Goal: Book appointment/travel/reservation

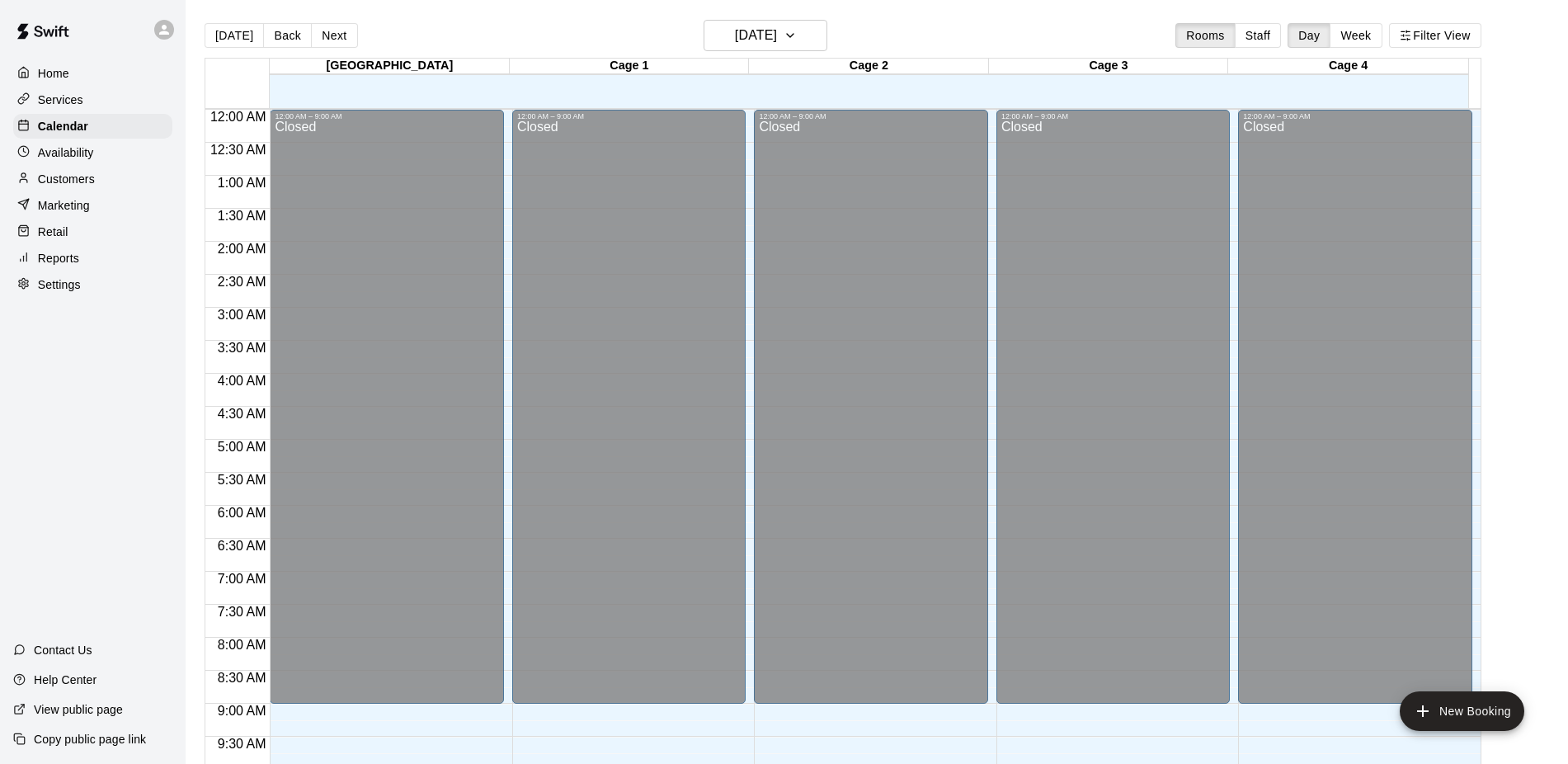
scroll to position [830, 0]
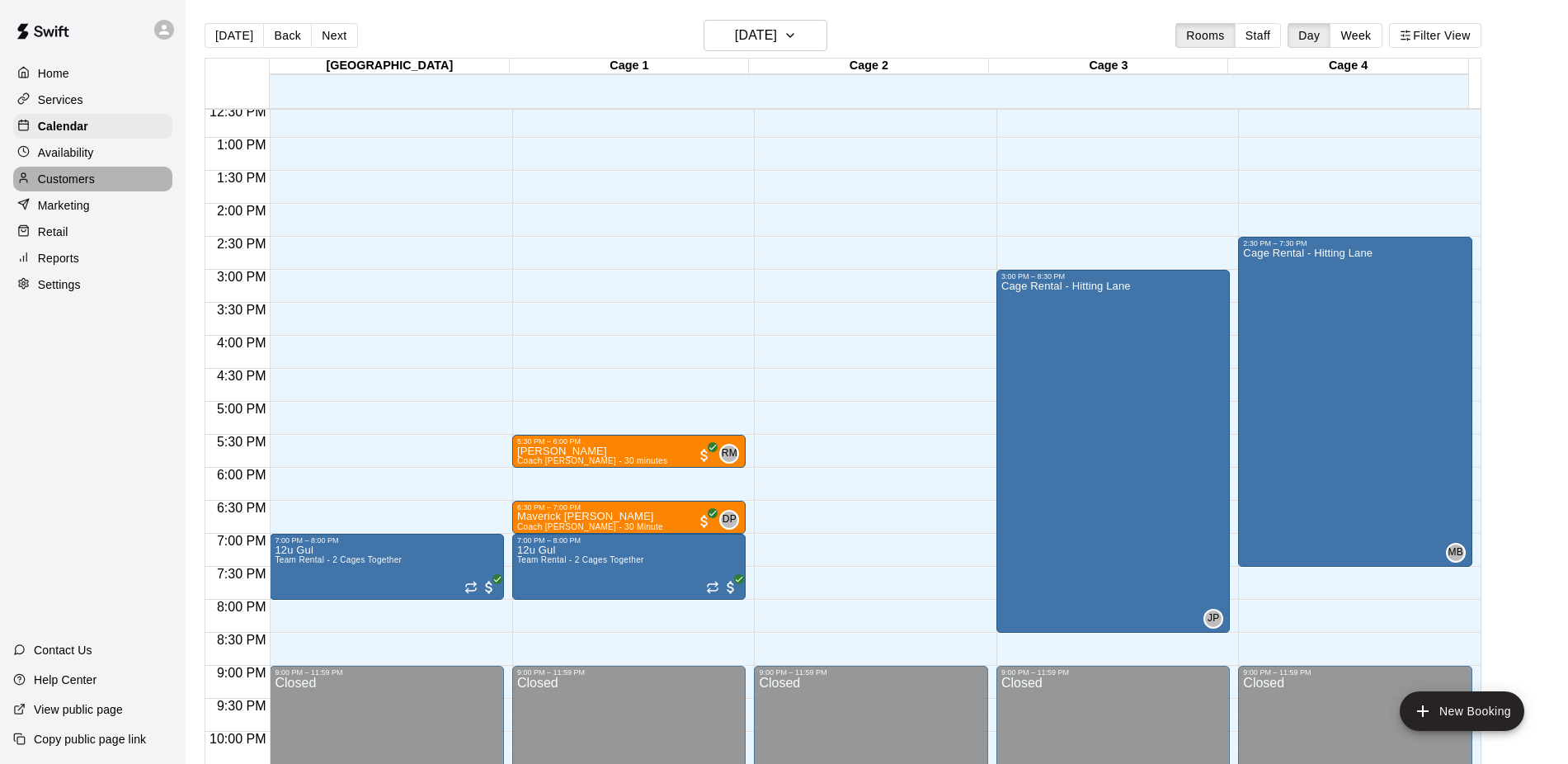
click at [56, 184] on p "Customers" at bounding box center [66, 179] width 57 height 17
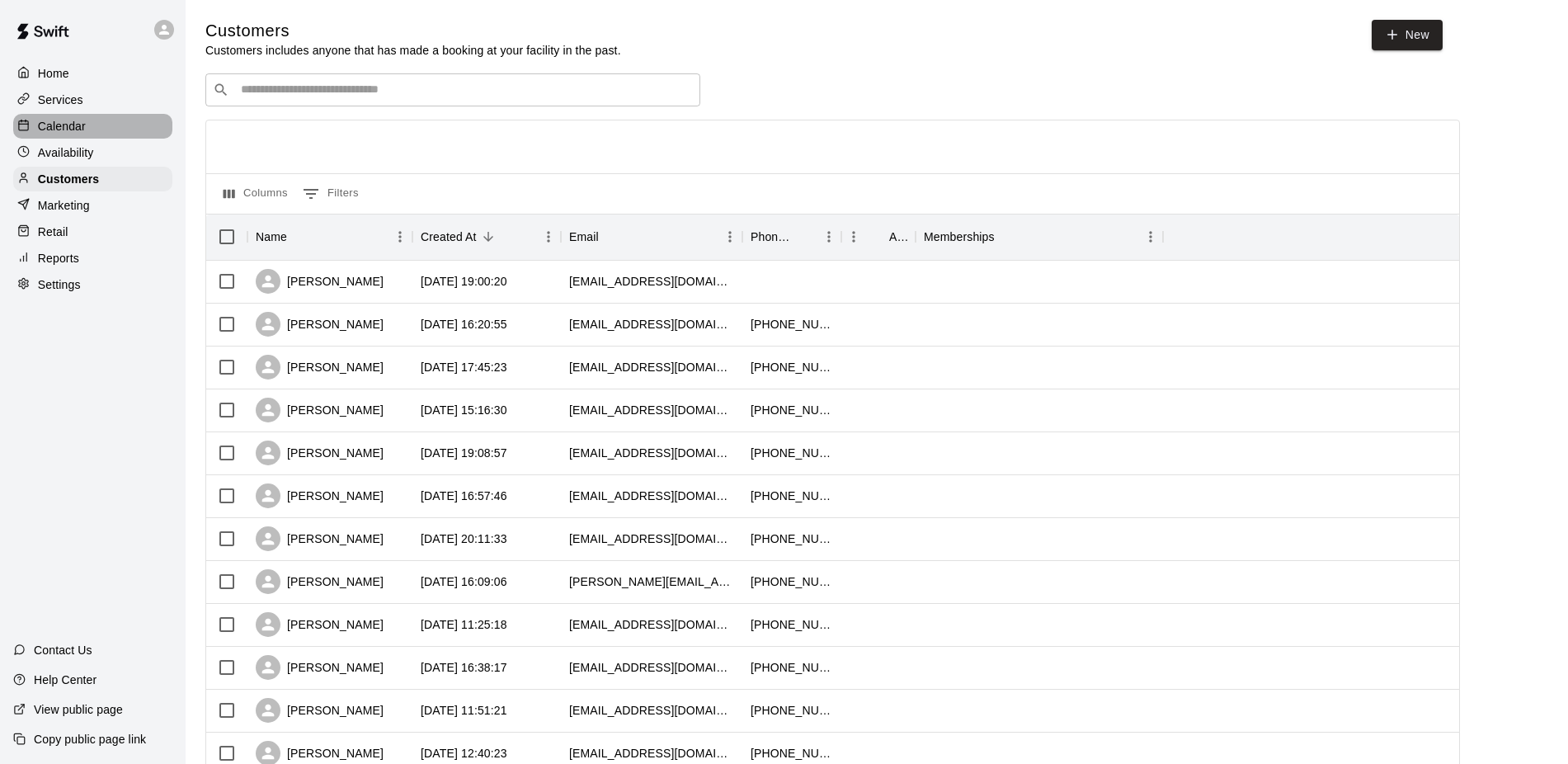
click at [56, 118] on div "Calendar" at bounding box center [93, 126] width 160 height 24
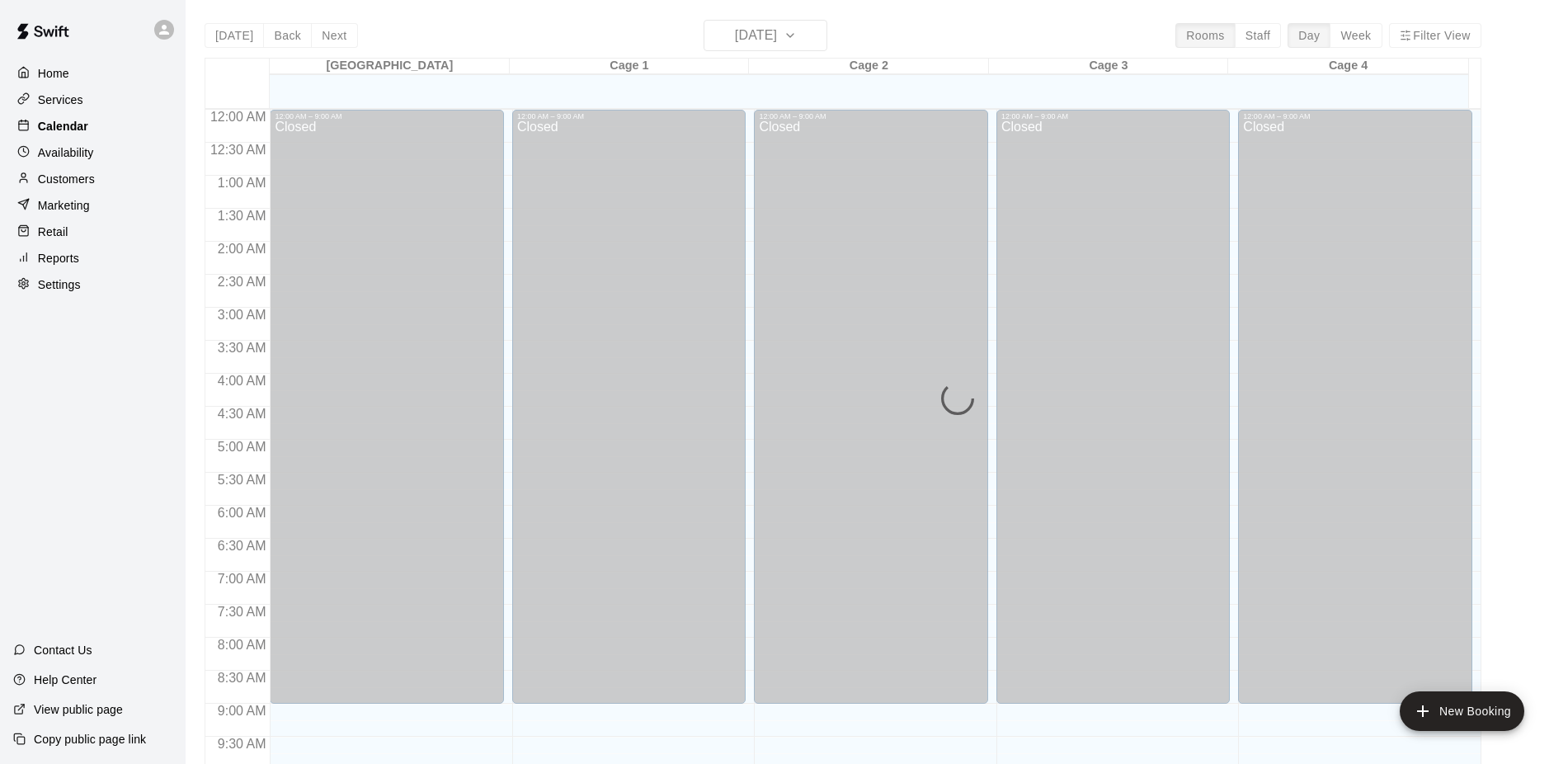
scroll to position [736, 0]
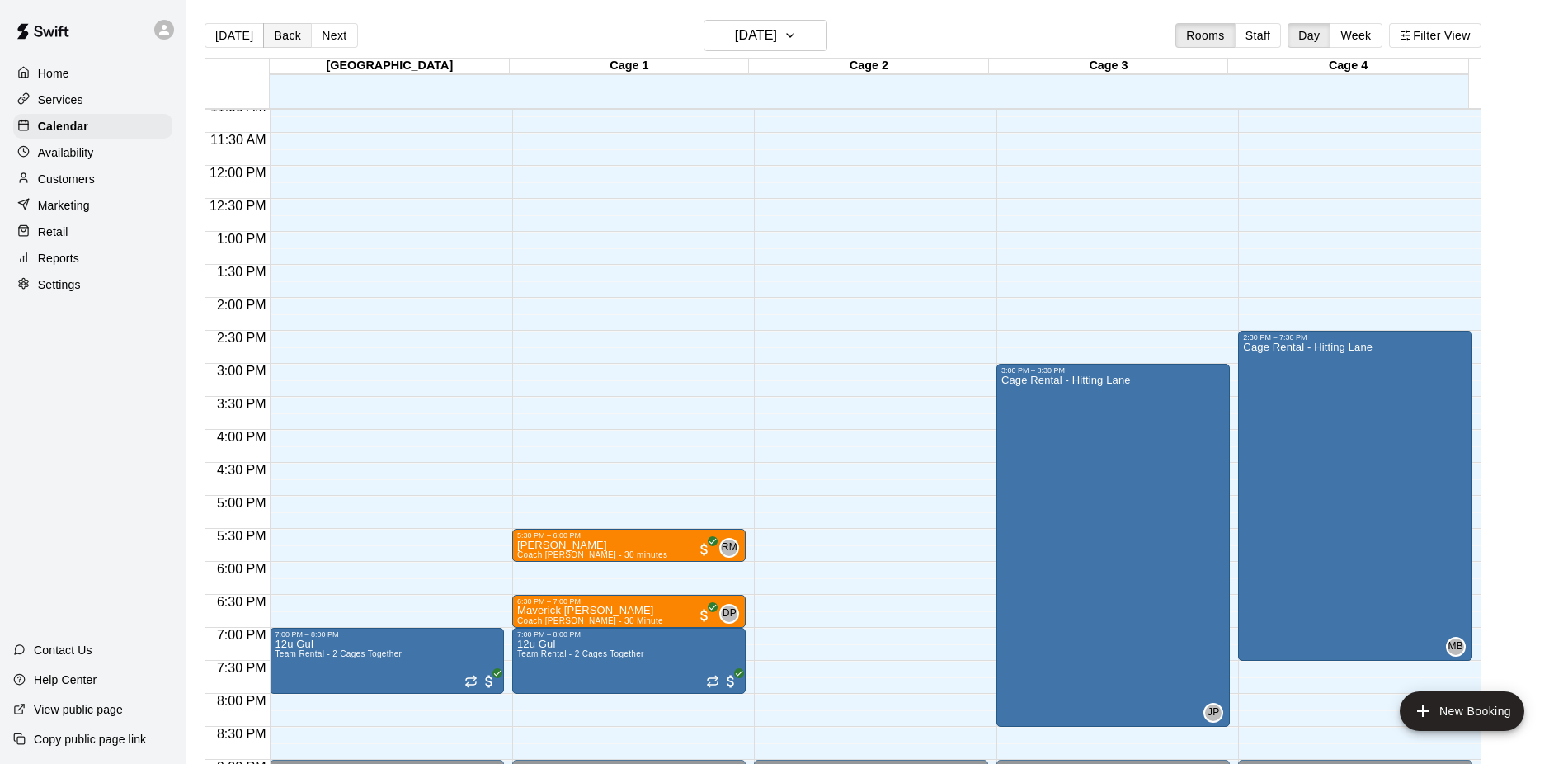
click at [277, 35] on button "Back" at bounding box center [288, 35] width 49 height 24
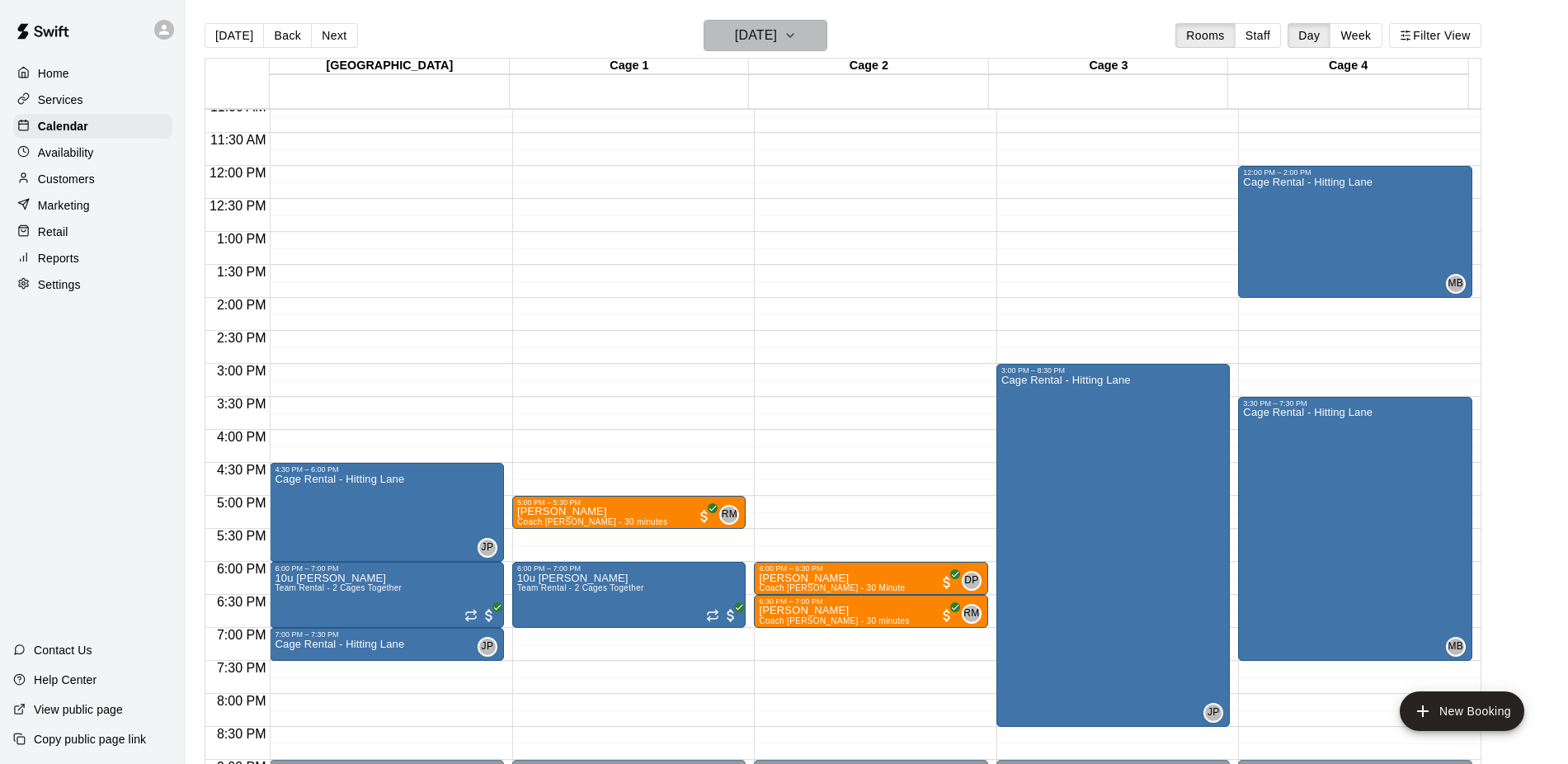
click at [754, 34] on h6 "[DATE]" at bounding box center [756, 35] width 42 height 23
click at [477, 14] on div at bounding box center [784, 382] width 1568 height 764
click at [332, 35] on button "Next" at bounding box center [333, 35] width 46 height 24
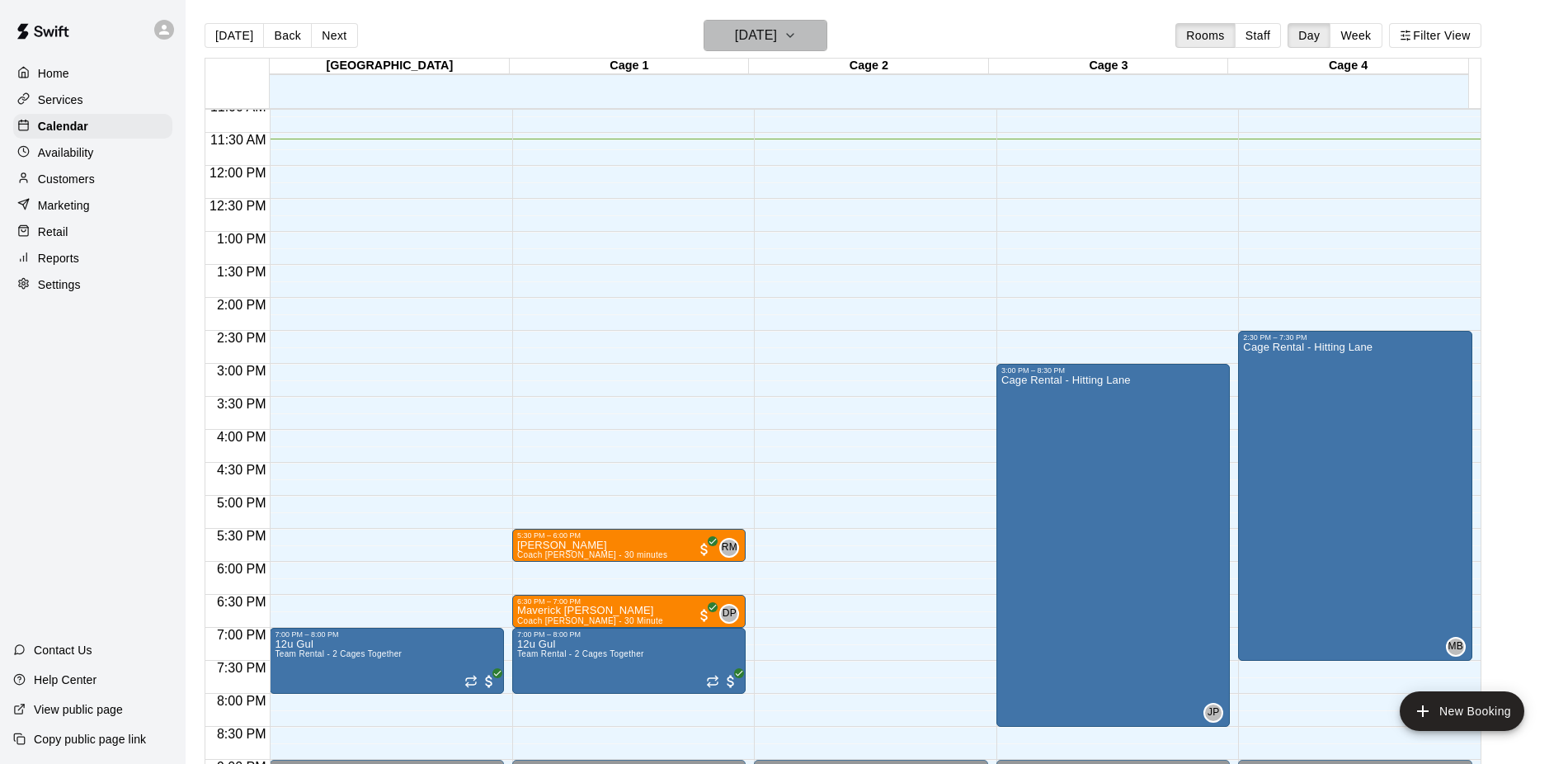
click at [777, 37] on h6 "[DATE]" at bounding box center [756, 35] width 42 height 23
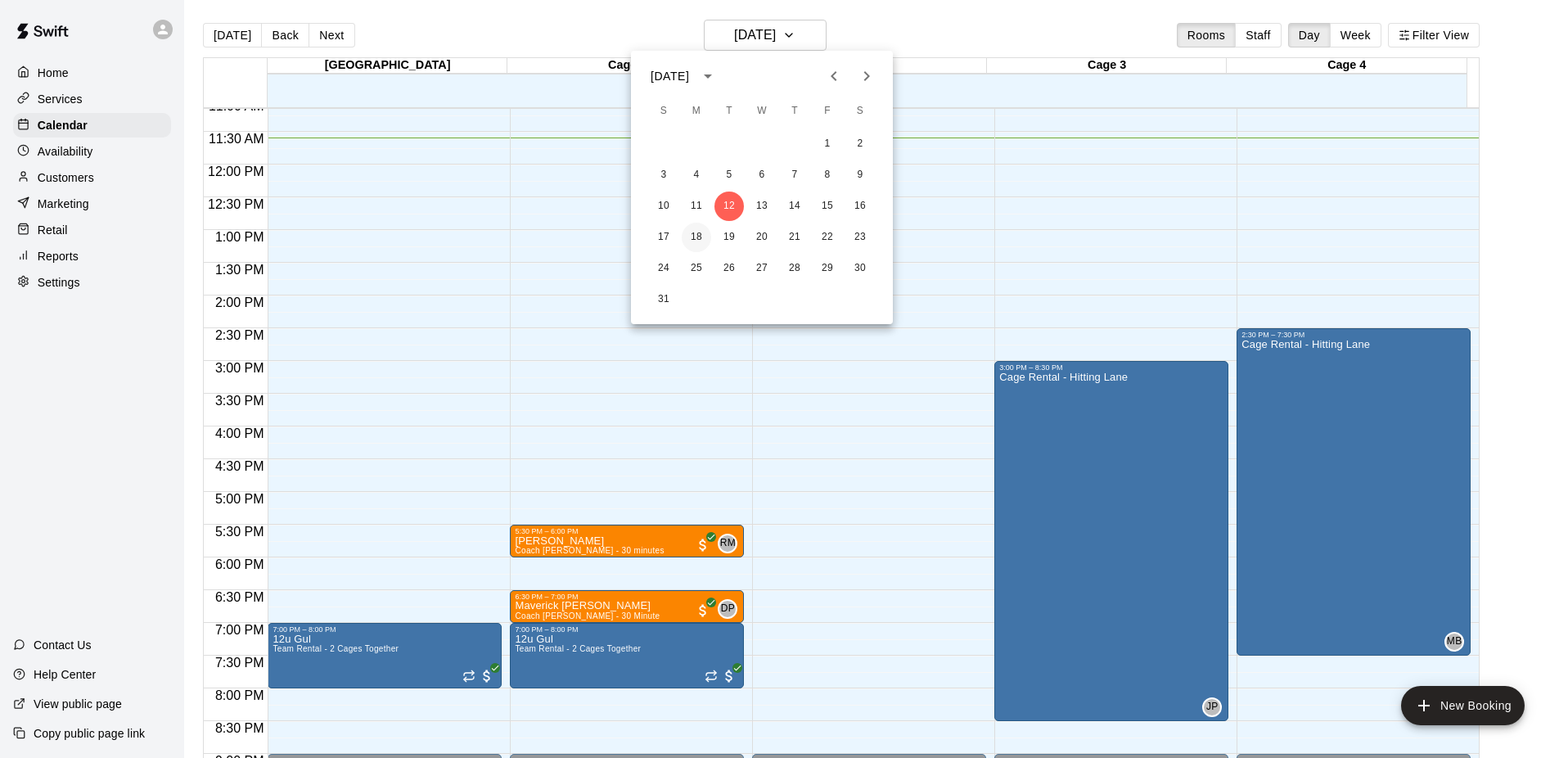
click at [697, 236] on button "18" at bounding box center [696, 237] width 29 height 29
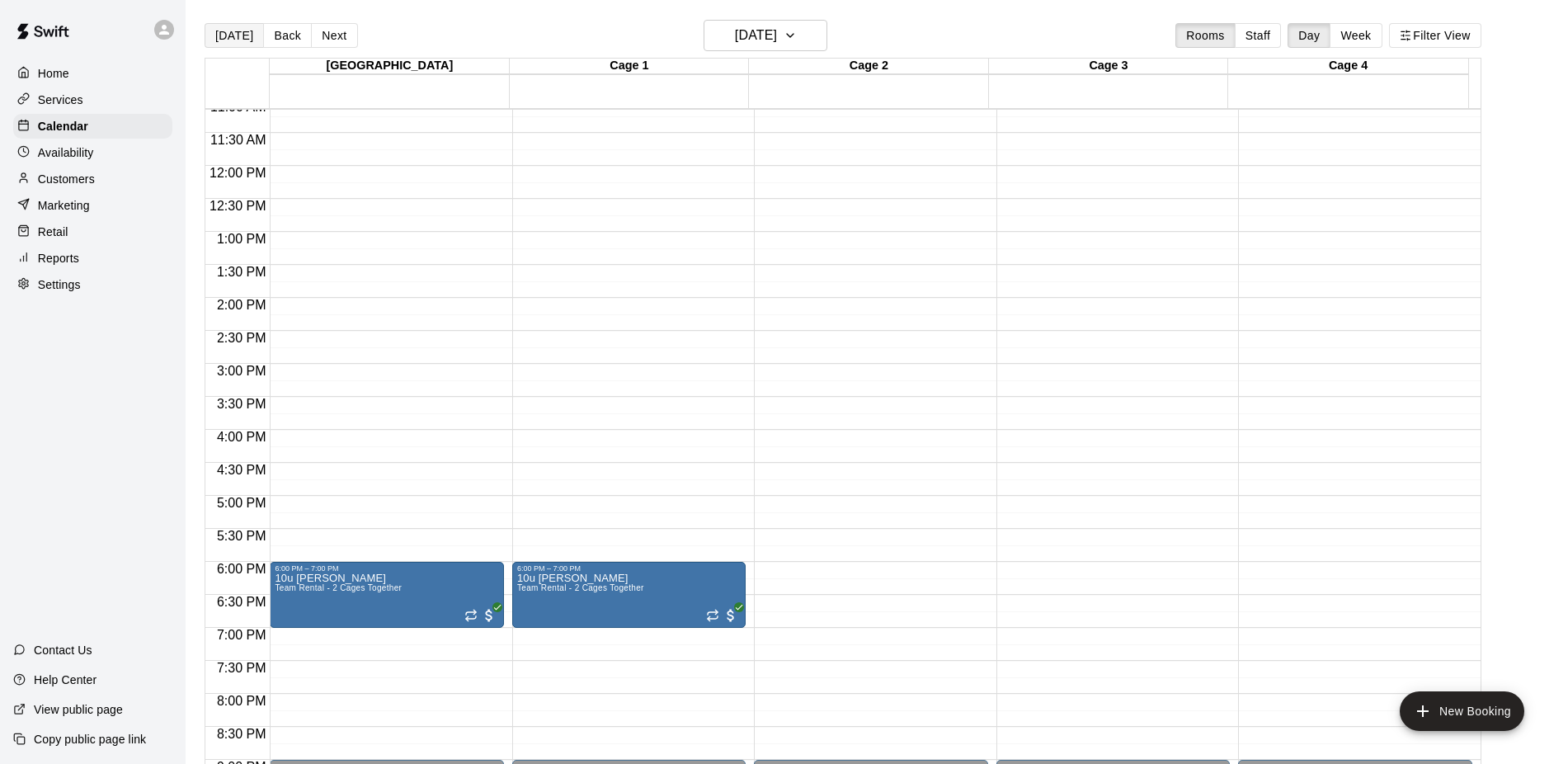
click at [241, 33] on button "[DATE]" at bounding box center [234, 35] width 59 height 24
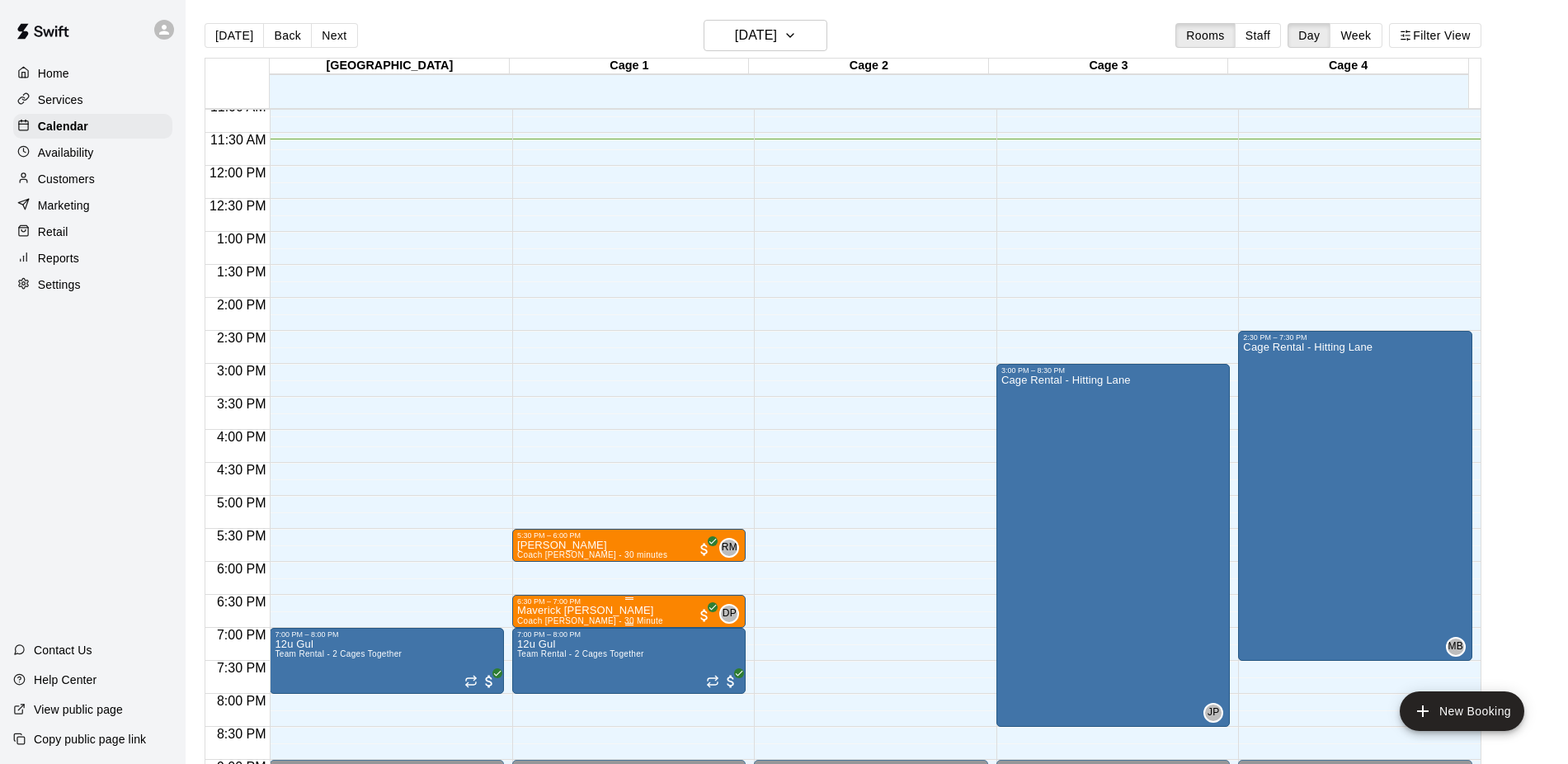
click at [547, 610] on p "Maverick [PERSON_NAME]" at bounding box center [590, 610] width 146 height 0
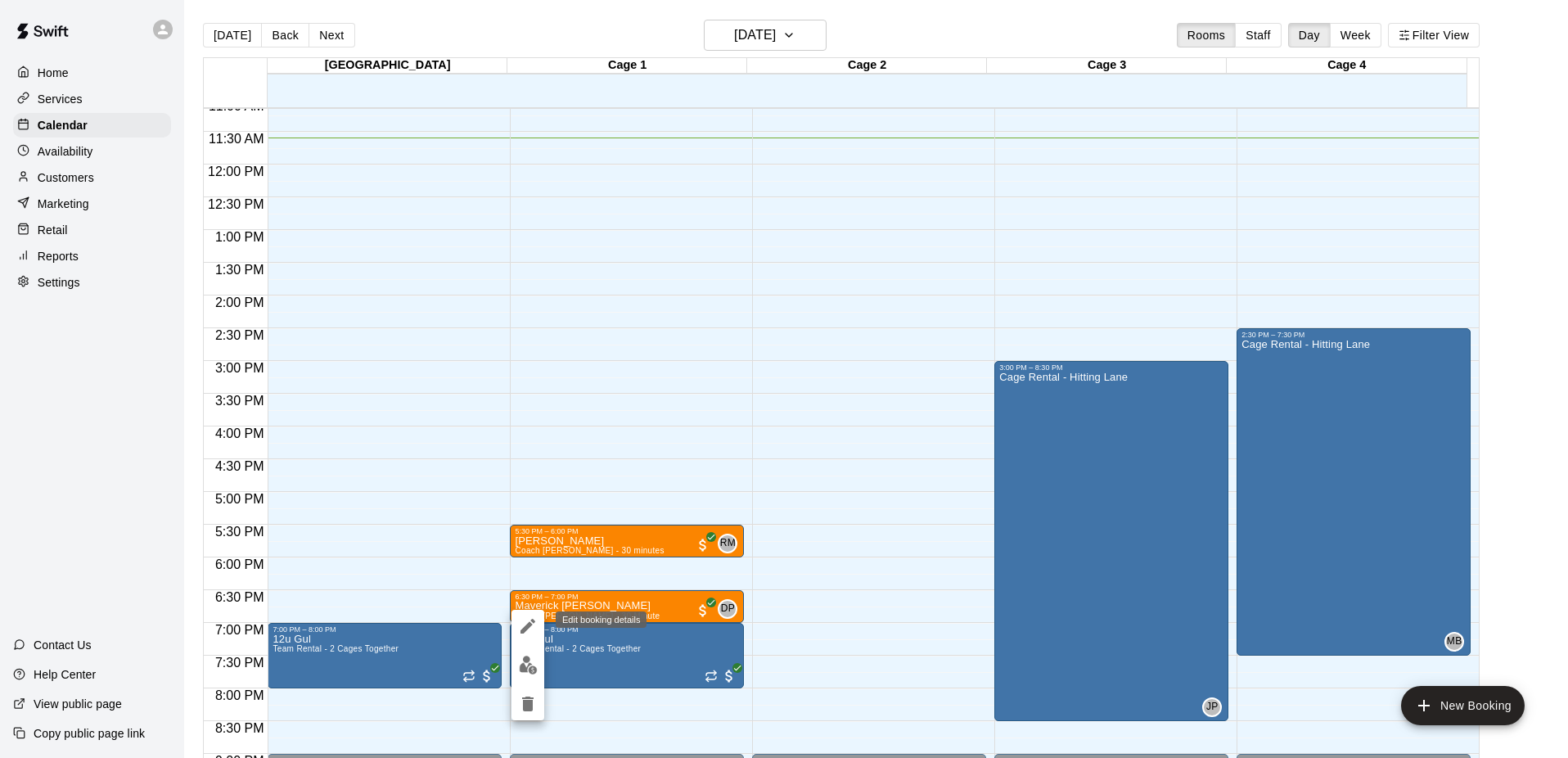
click at [525, 625] on icon "edit" at bounding box center [528, 626] width 19 height 19
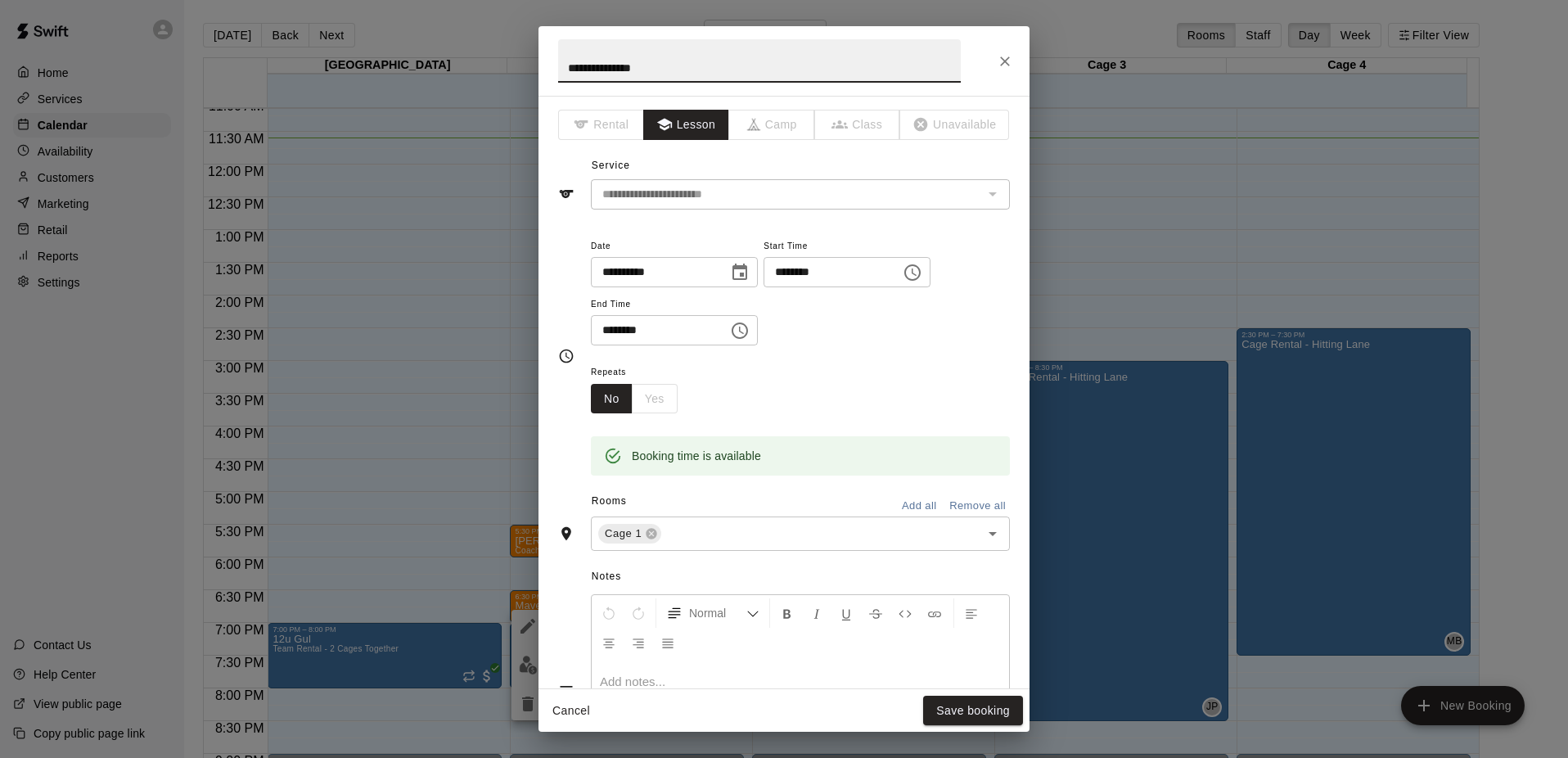
click at [651, 271] on input "**********" at bounding box center [654, 272] width 126 height 30
click at [750, 271] on icon "Choose date, selected date is Aug 12, 2025" at bounding box center [740, 272] width 19 height 19
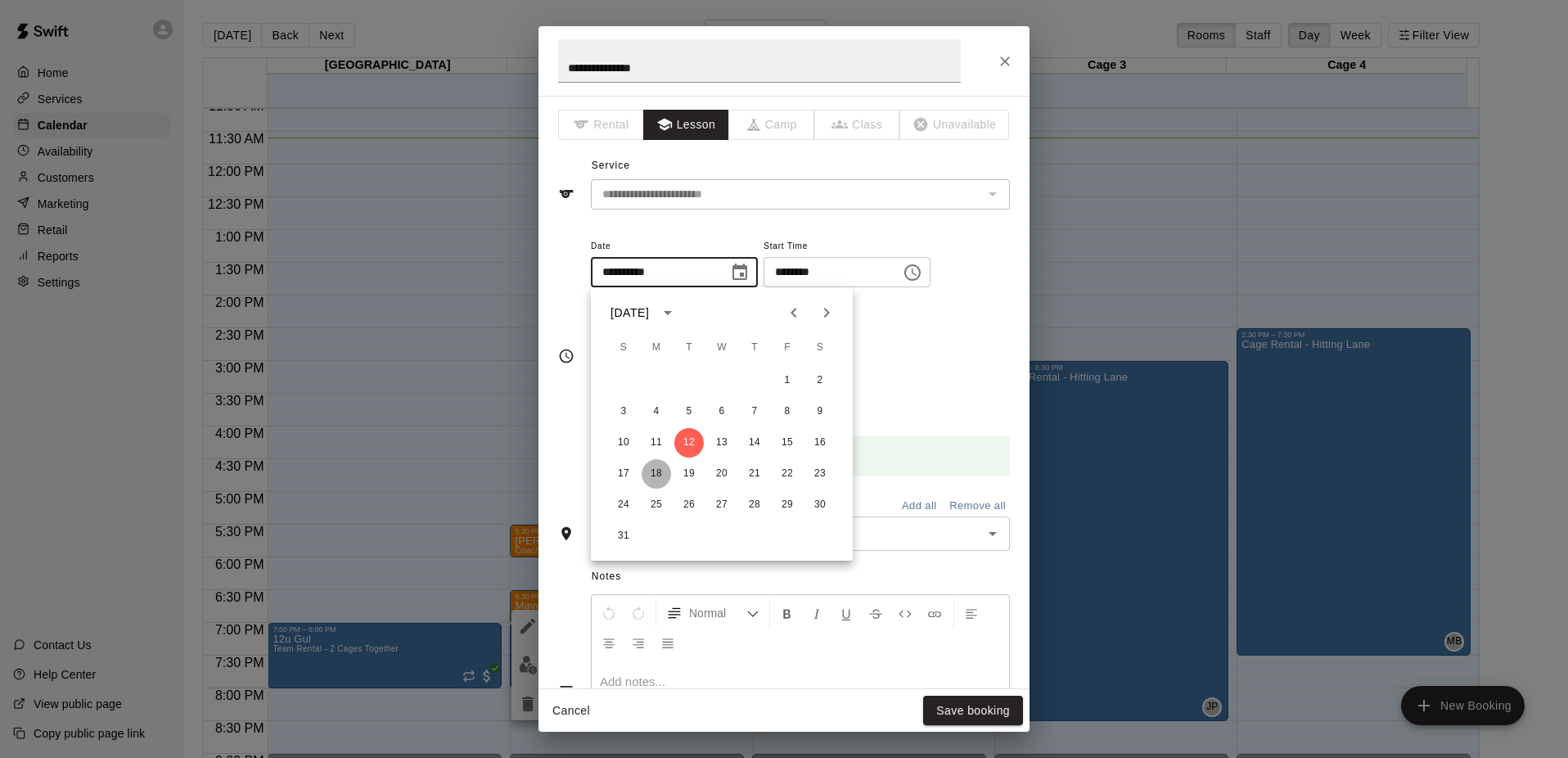
click at [655, 468] on button "18" at bounding box center [656, 473] width 29 height 29
type input "**********"
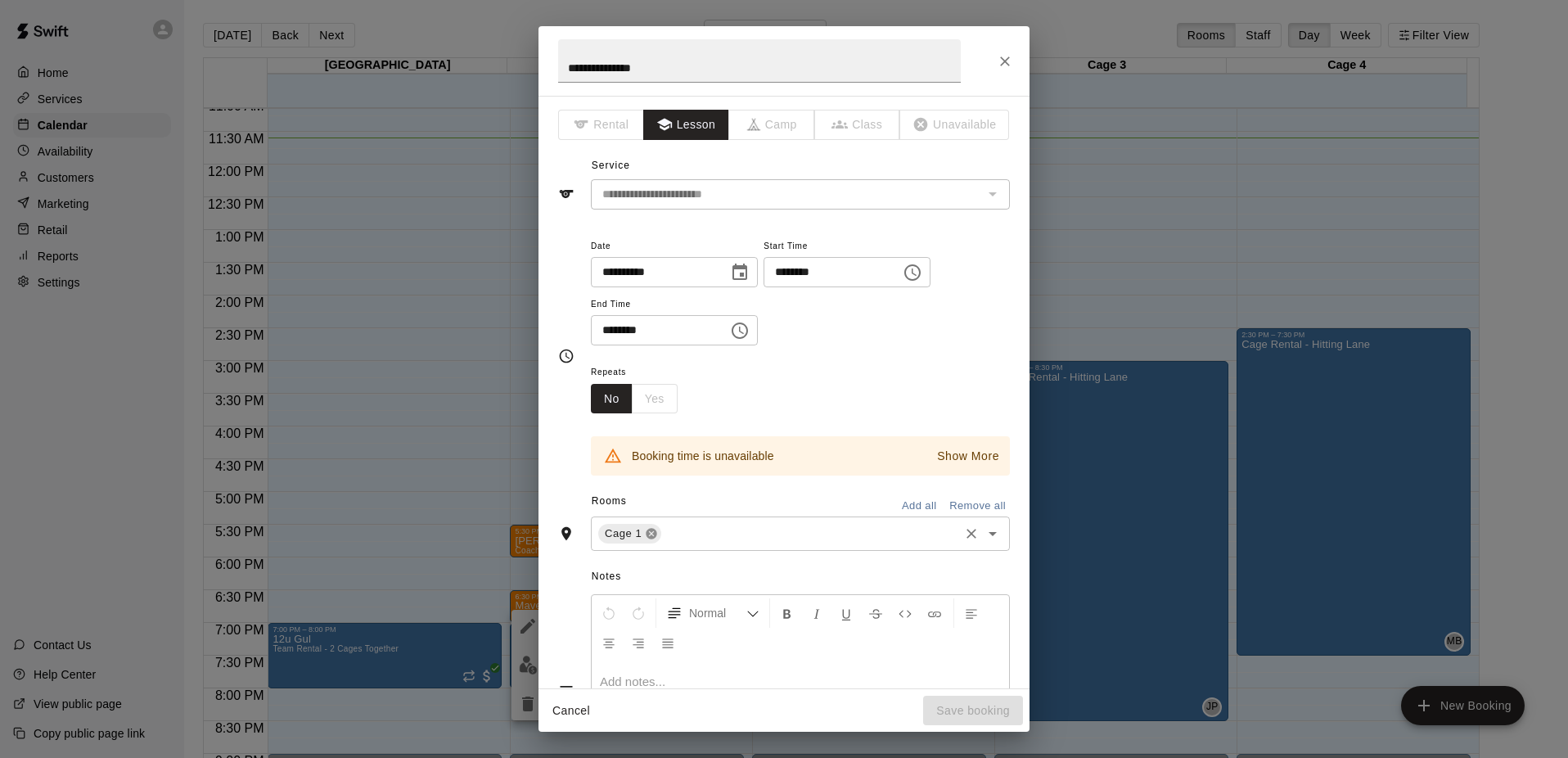
click at [652, 532] on icon at bounding box center [652, 534] width 11 height 11
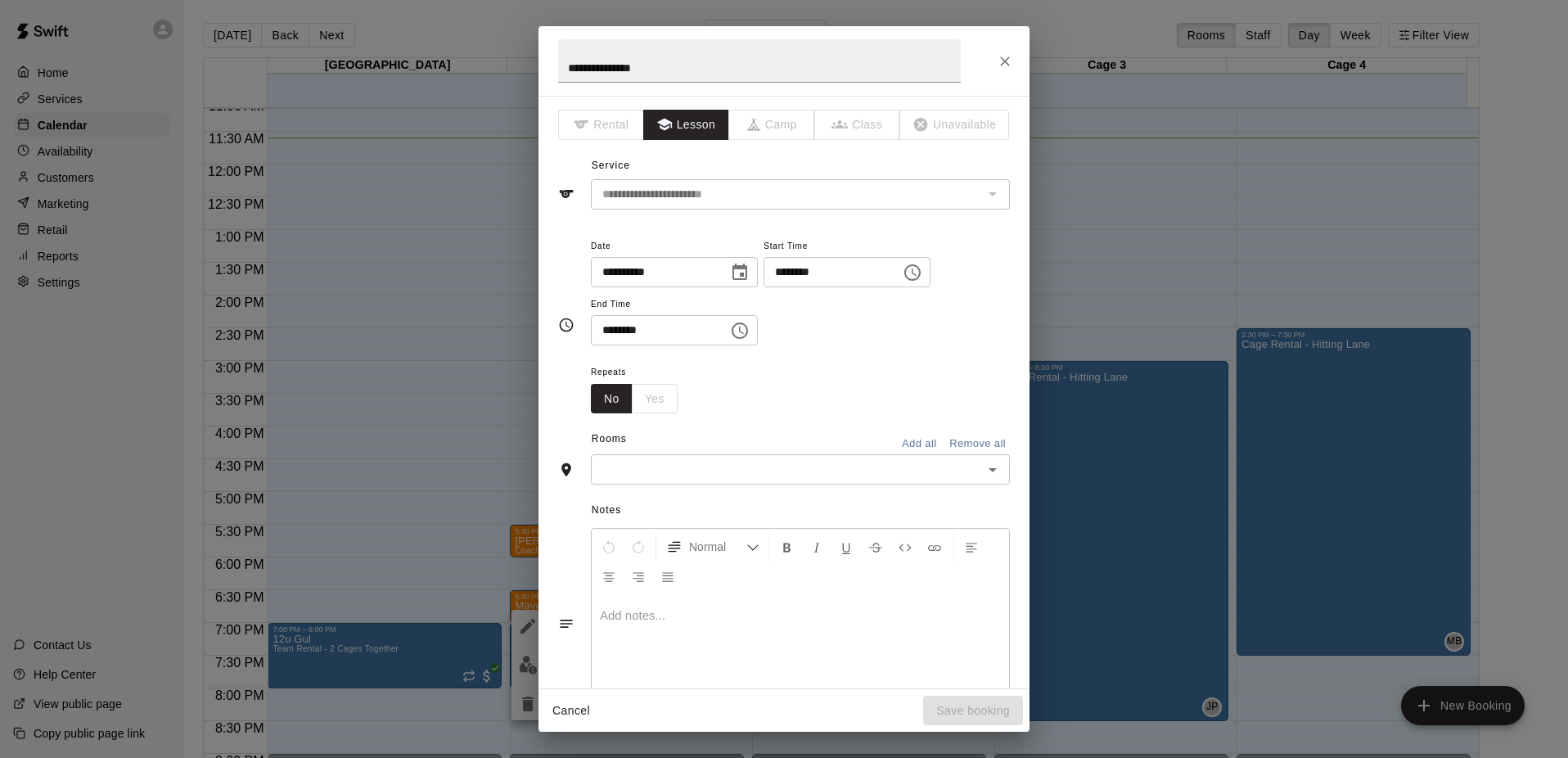
click at [983, 476] on icon "Open" at bounding box center [993, 469] width 19 height 19
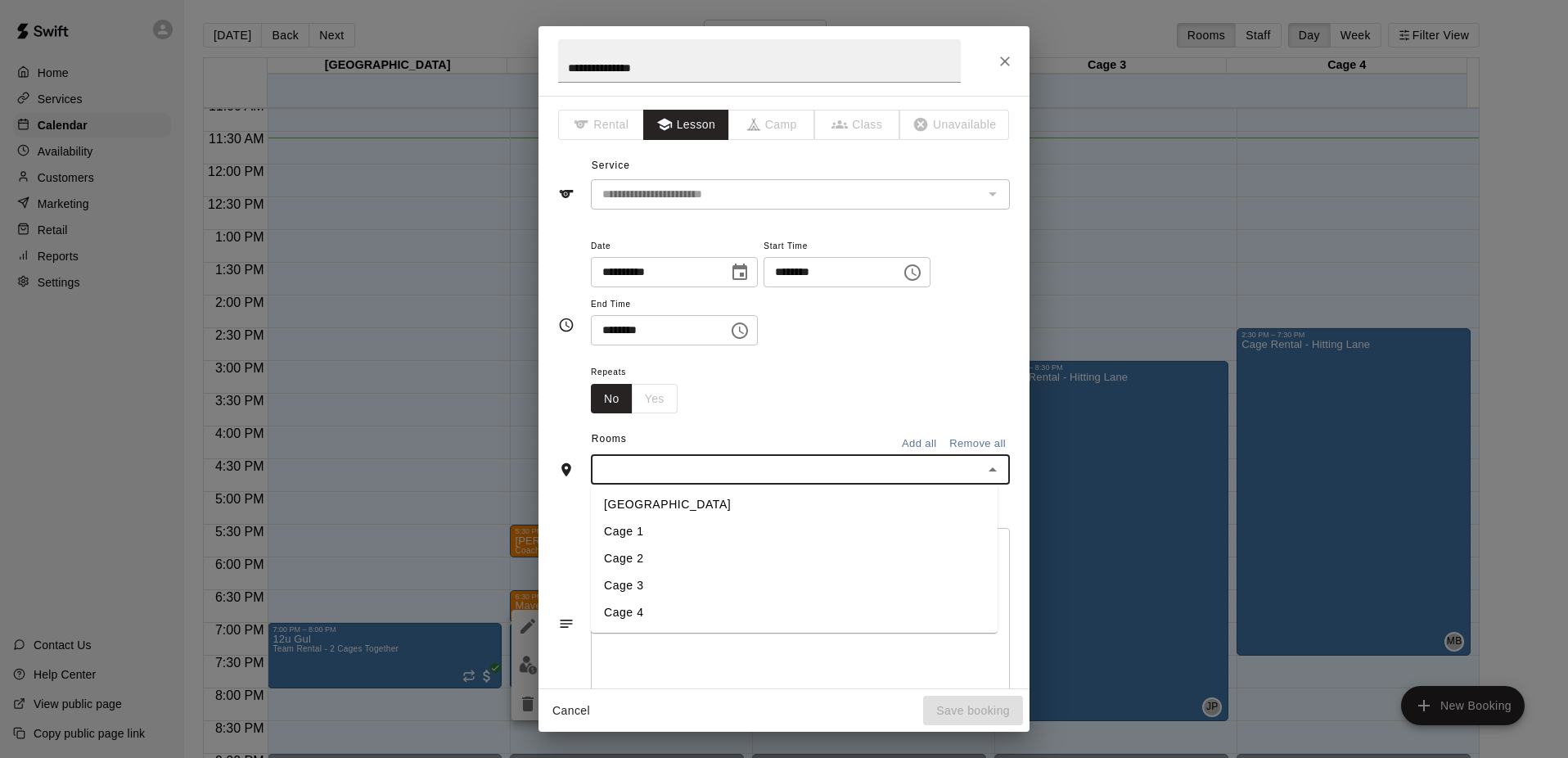
click at [621, 554] on li "Cage 2" at bounding box center [795, 559] width 407 height 27
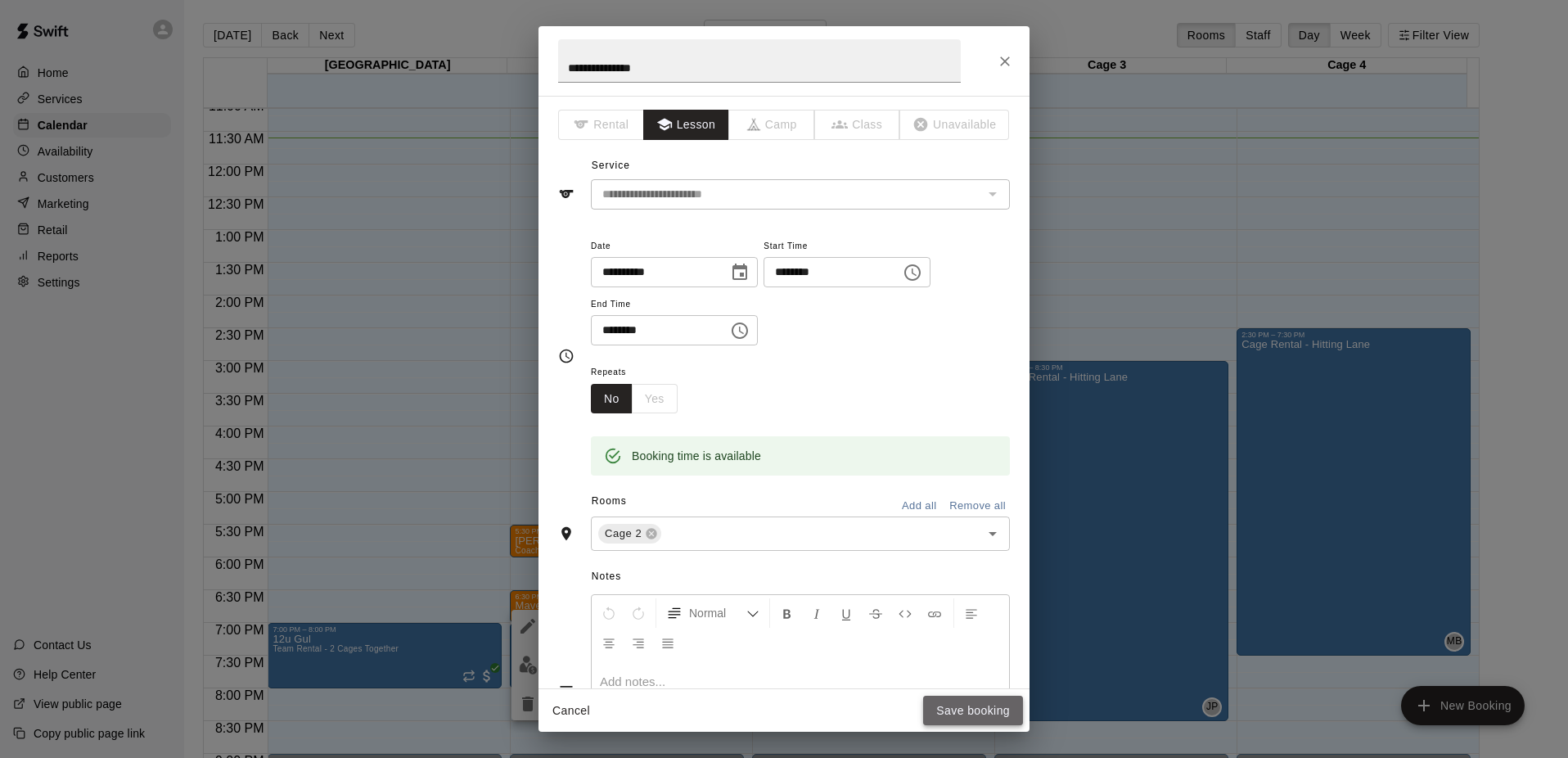
click at [972, 710] on button "Save booking" at bounding box center [972, 711] width 100 height 30
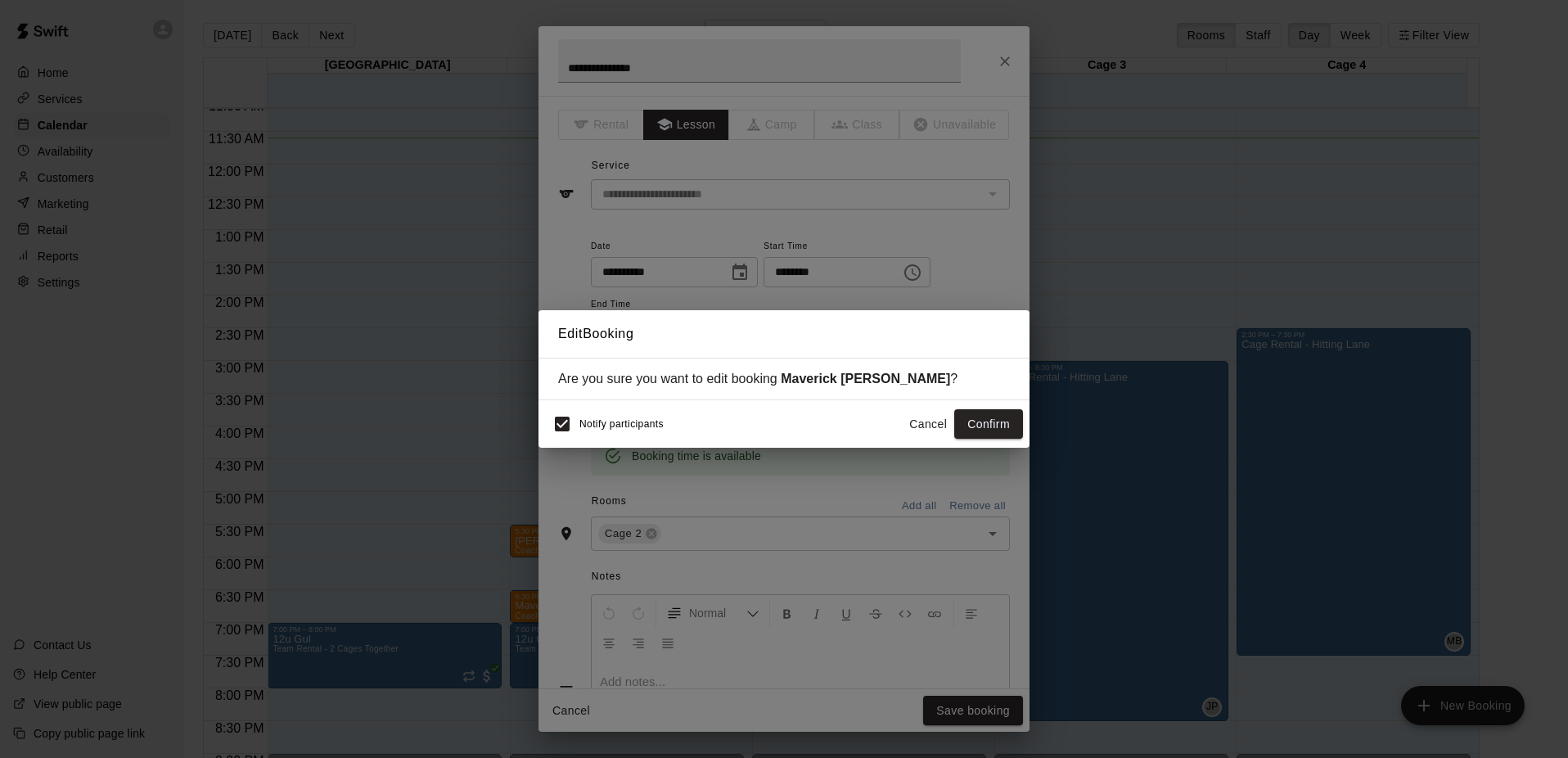
click at [984, 423] on button "Confirm" at bounding box center [988, 425] width 69 height 30
